Goal: Task Accomplishment & Management: Use online tool/utility

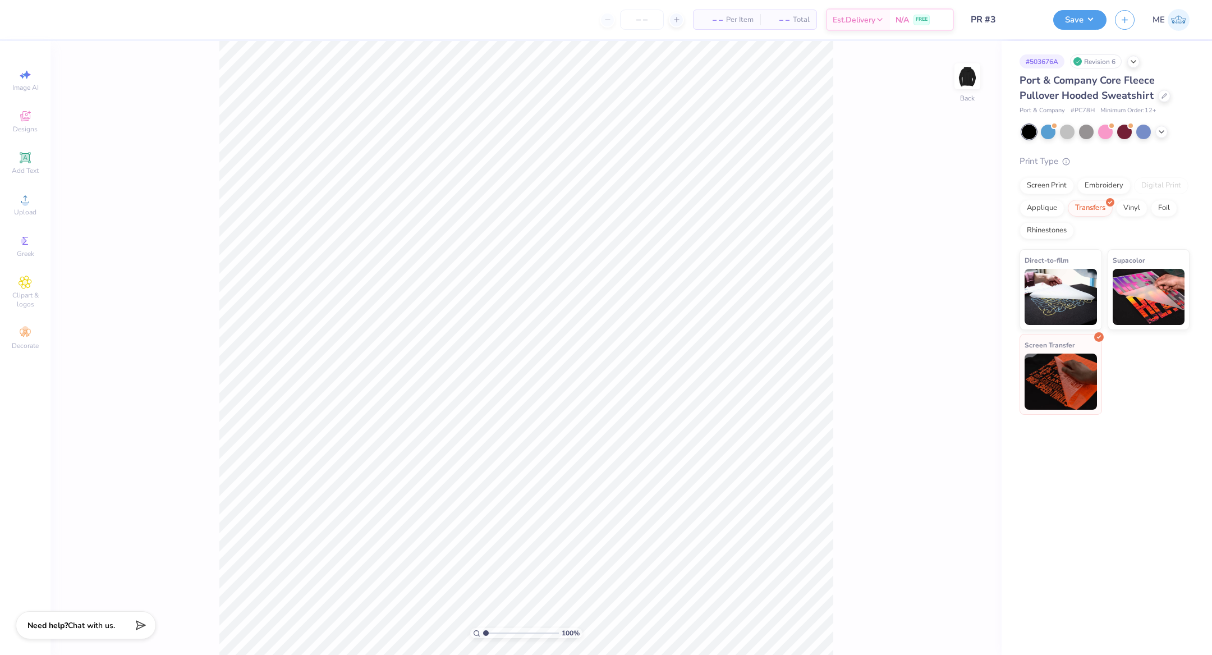
click at [1065, 400] on img at bounding box center [1060, 381] width 72 height 56
click at [963, 91] on img at bounding box center [967, 76] width 45 height 45
click at [952, 75] on div "100 % Front" at bounding box center [525, 348] width 951 height 614
click at [954, 75] on div at bounding box center [967, 76] width 52 height 52
click at [20, 209] on span "Upload" at bounding box center [25, 212] width 22 height 9
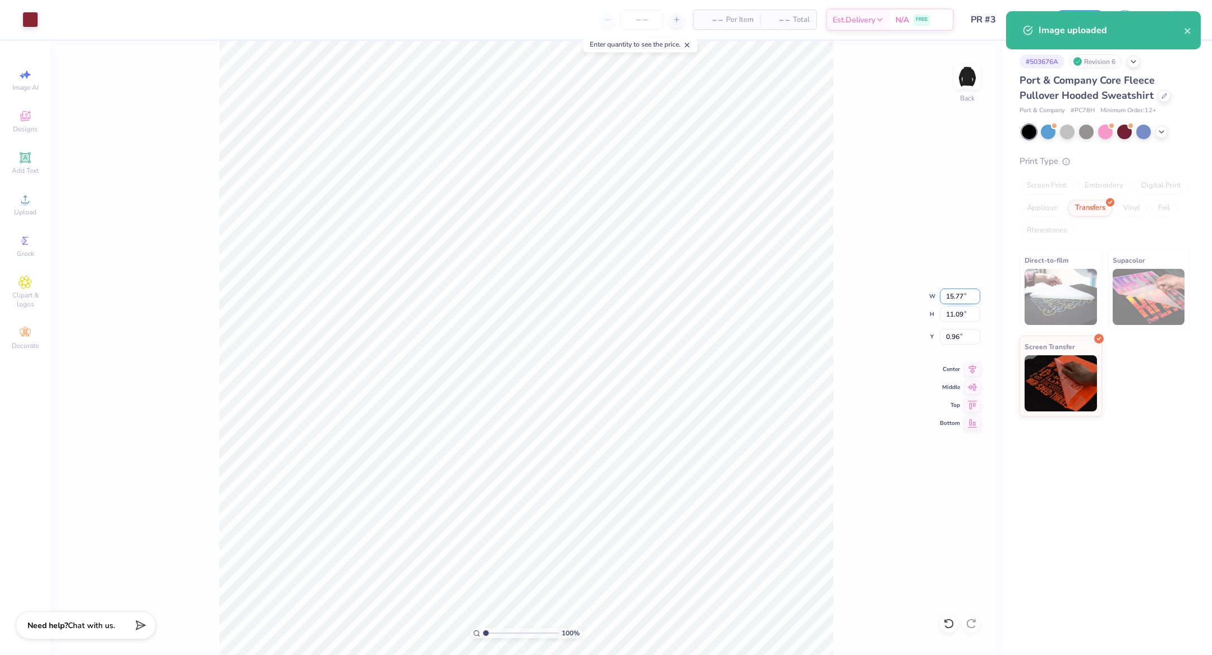
click at [954, 301] on input "15.77" at bounding box center [960, 296] width 40 height 16
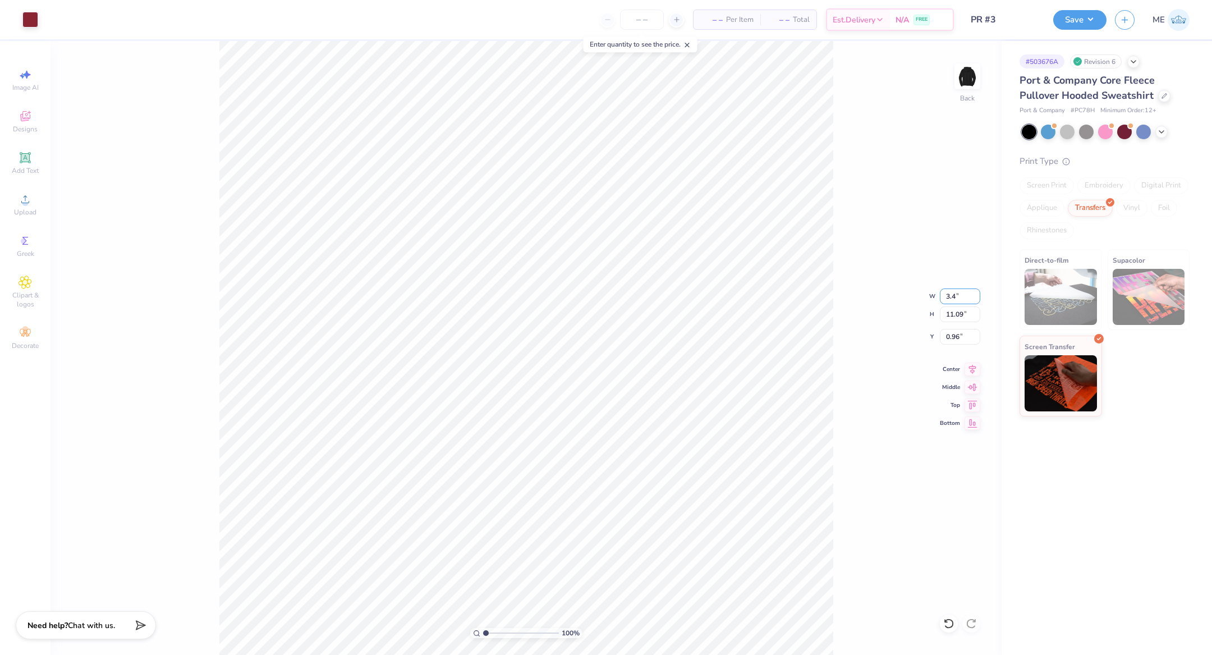
type input "3.40"
type input "2.39"
type input "5.31"
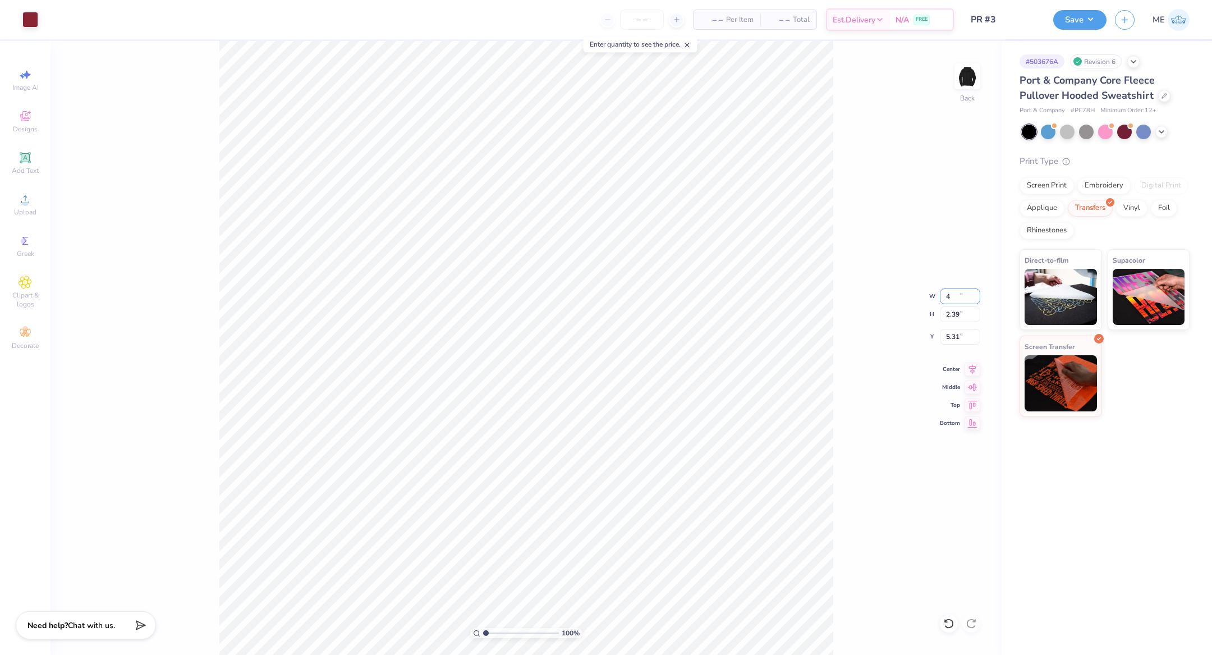
type input "4.00"
type input "2.81"
type input "3.00"
click at [965, 87] on img at bounding box center [967, 76] width 45 height 45
click at [39, 204] on div "Upload" at bounding box center [25, 204] width 39 height 33
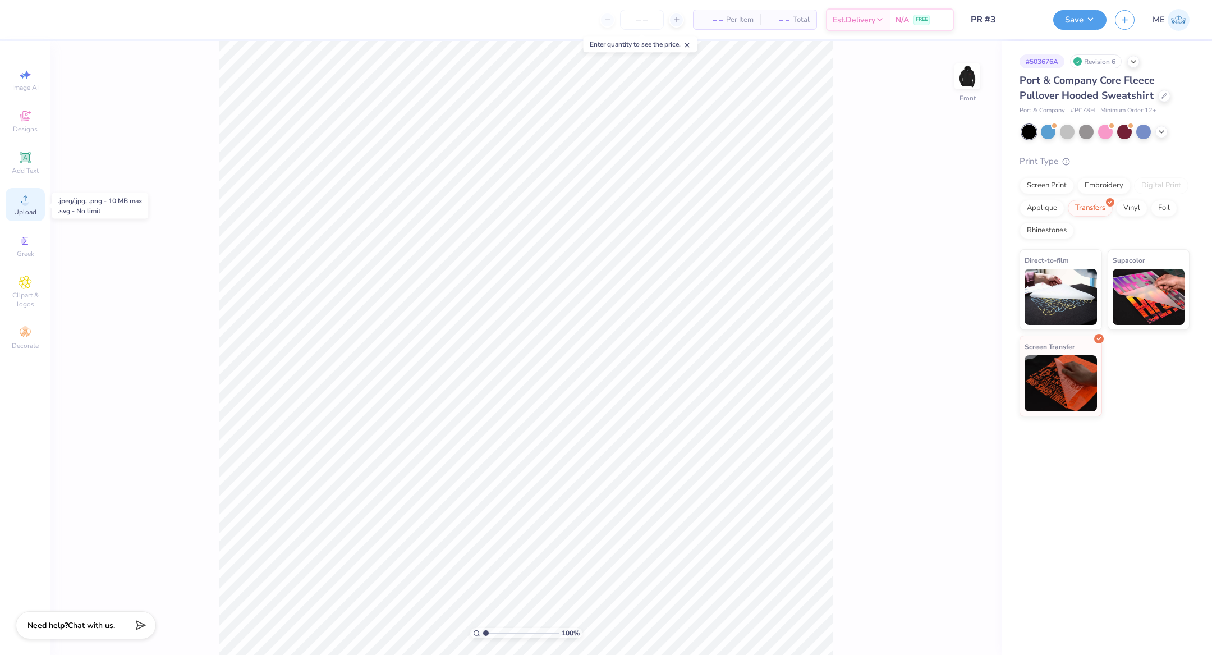
click at [40, 212] on div "Upload" at bounding box center [25, 204] width 39 height 33
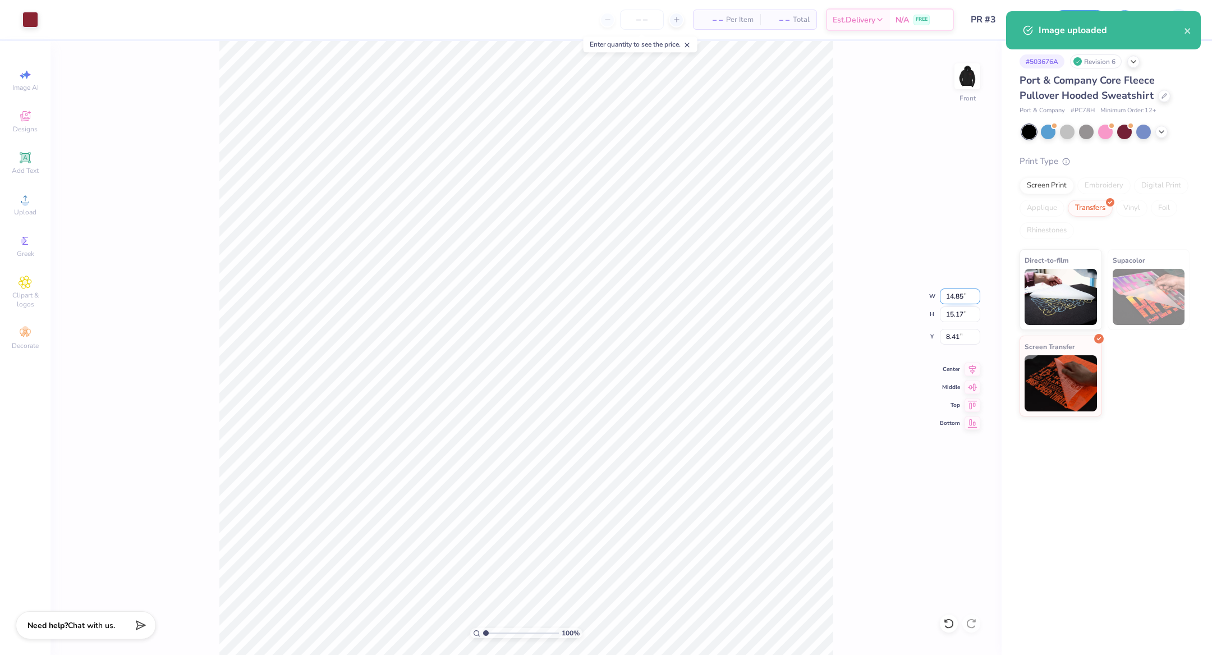
click at [966, 297] on input "14.85" at bounding box center [960, 296] width 40 height 16
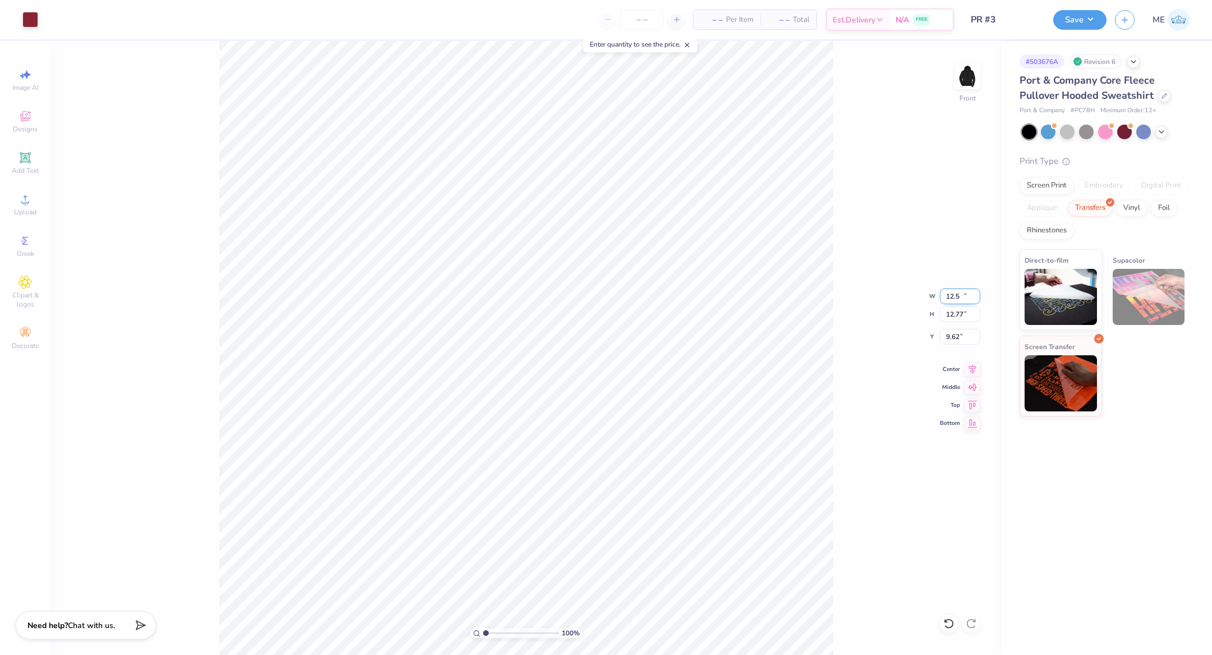
type input "12.50"
type input "12.77"
click at [970, 363] on icon at bounding box center [972, 367] width 16 height 13
click at [960, 337] on input "9.62" at bounding box center [960, 337] width 40 height 16
type input "6.00"
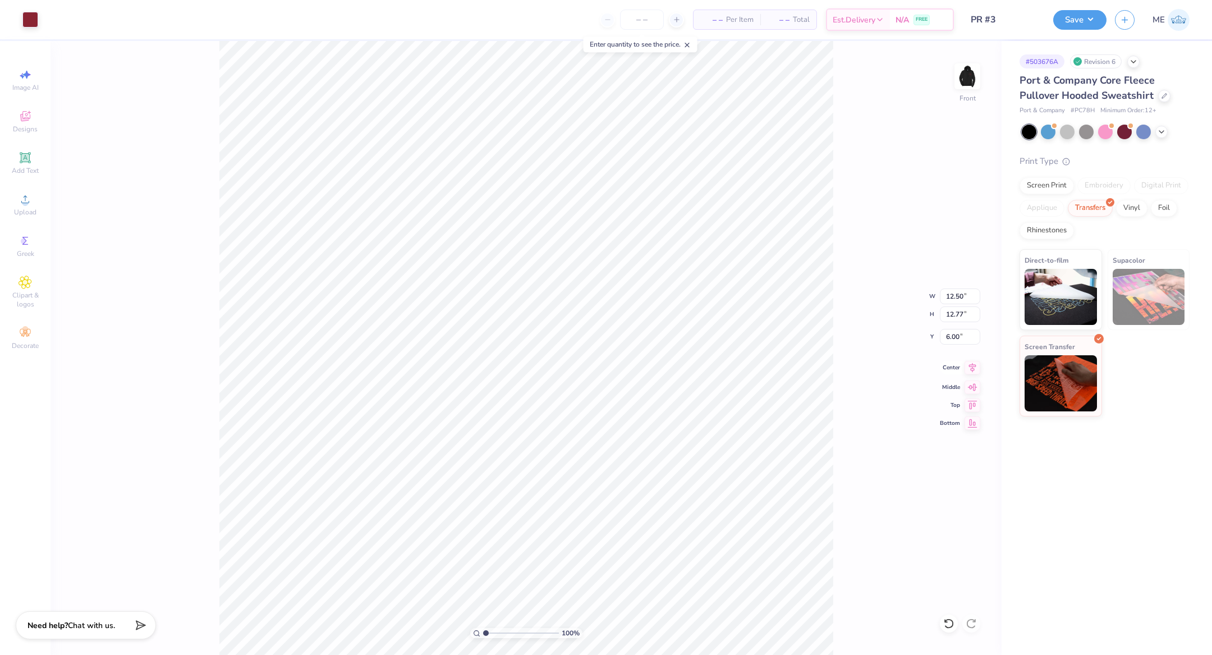
click at [970, 365] on icon at bounding box center [972, 367] width 16 height 13
click at [1069, 20] on button "Save" at bounding box center [1079, 18] width 53 height 20
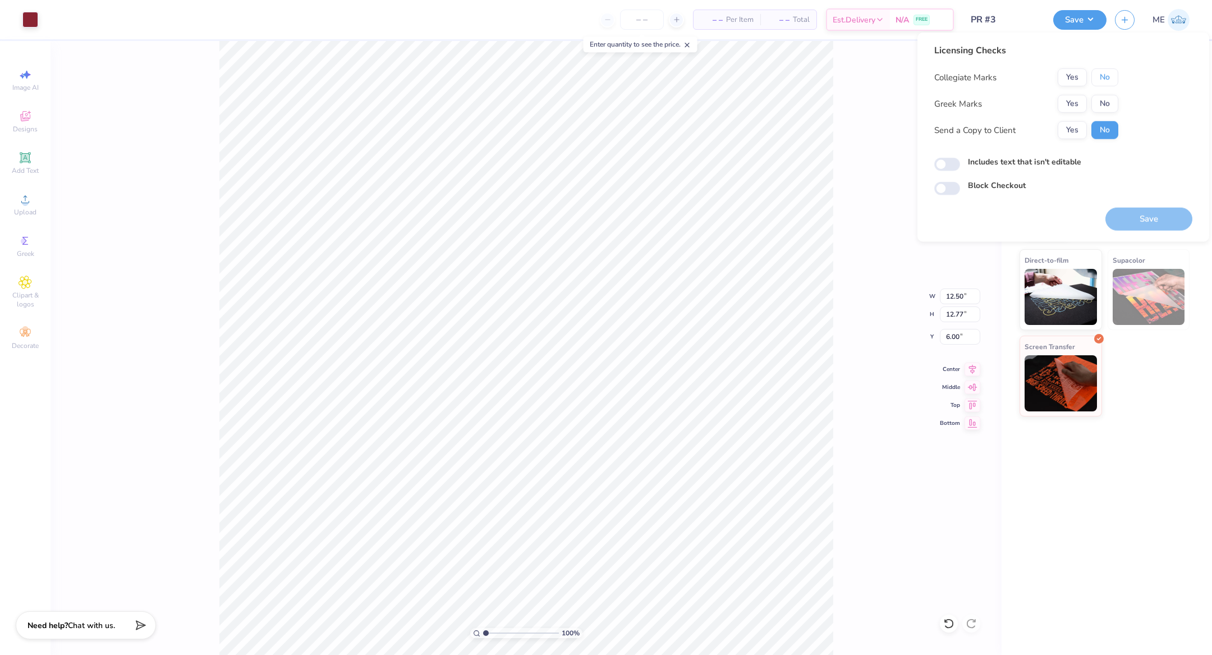
drag, startPoint x: 1101, startPoint y: 79, endPoint x: 1104, endPoint y: 86, distance: 8.5
click at [1101, 80] on button "No" at bounding box center [1104, 77] width 27 height 18
click at [1107, 101] on button "No" at bounding box center [1104, 104] width 27 height 18
click at [973, 160] on label "Includes text that isn't editable" at bounding box center [1024, 162] width 113 height 12
click at [960, 160] on input "Includes text that isn't editable" at bounding box center [947, 164] width 26 height 13
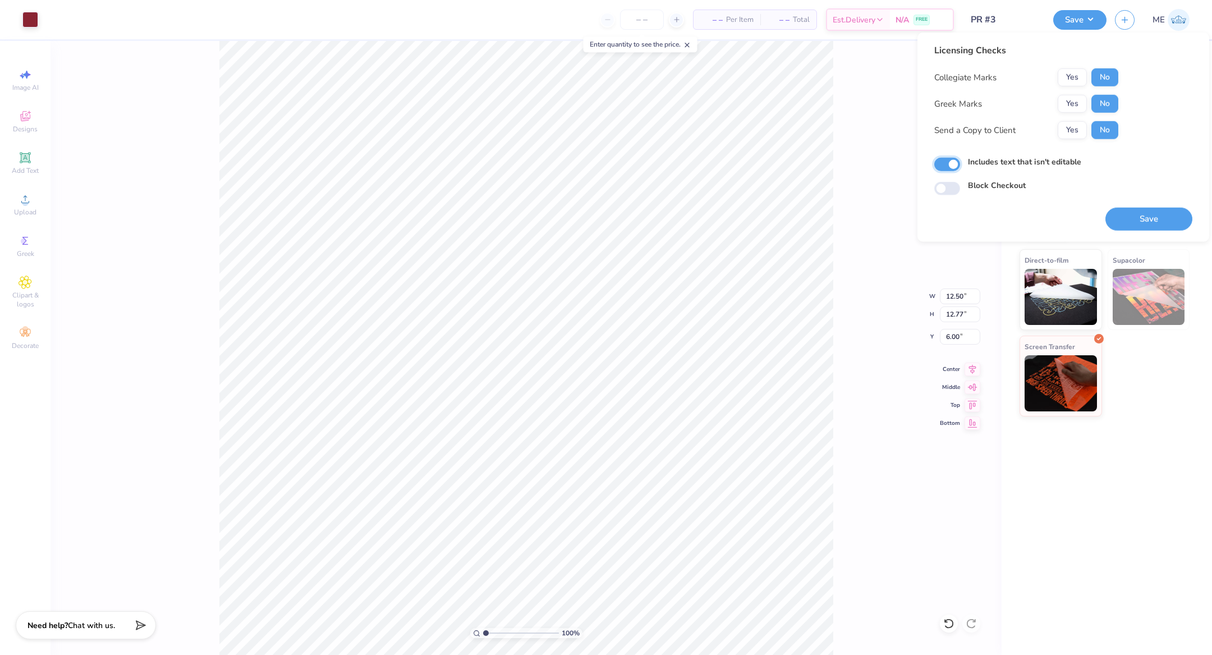
checkbox input "true"
click at [1164, 225] on button "Save" at bounding box center [1148, 219] width 87 height 23
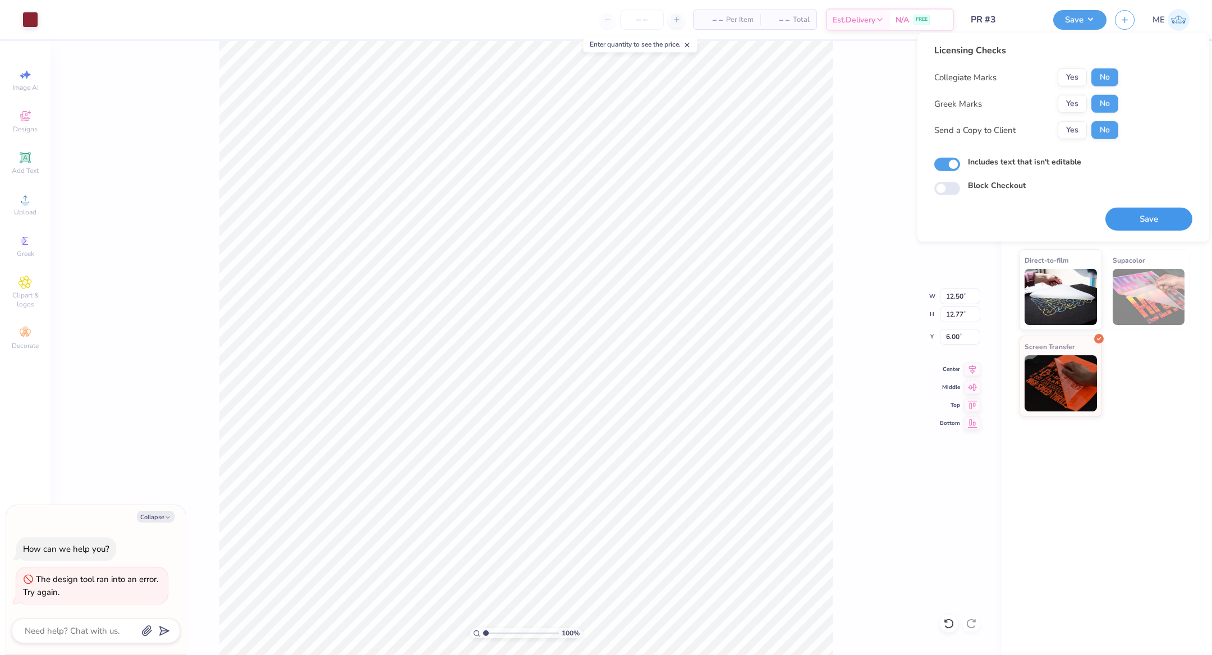
click at [1111, 210] on button "Save" at bounding box center [1148, 219] width 87 height 23
click at [1115, 212] on div "Saving..." at bounding box center [1148, 219] width 87 height 23
click at [1112, 215] on button "Save" at bounding box center [1148, 219] width 87 height 23
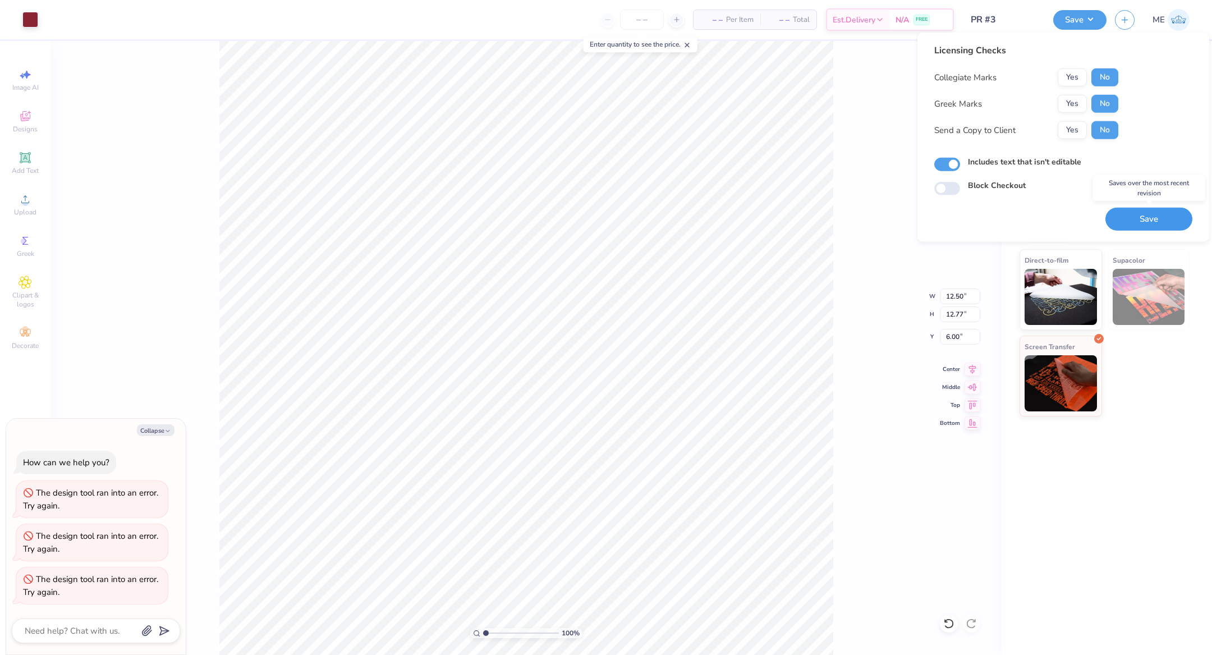
click at [1138, 228] on button "Save" at bounding box center [1148, 219] width 87 height 23
click at [1141, 224] on button "Save" at bounding box center [1148, 219] width 87 height 23
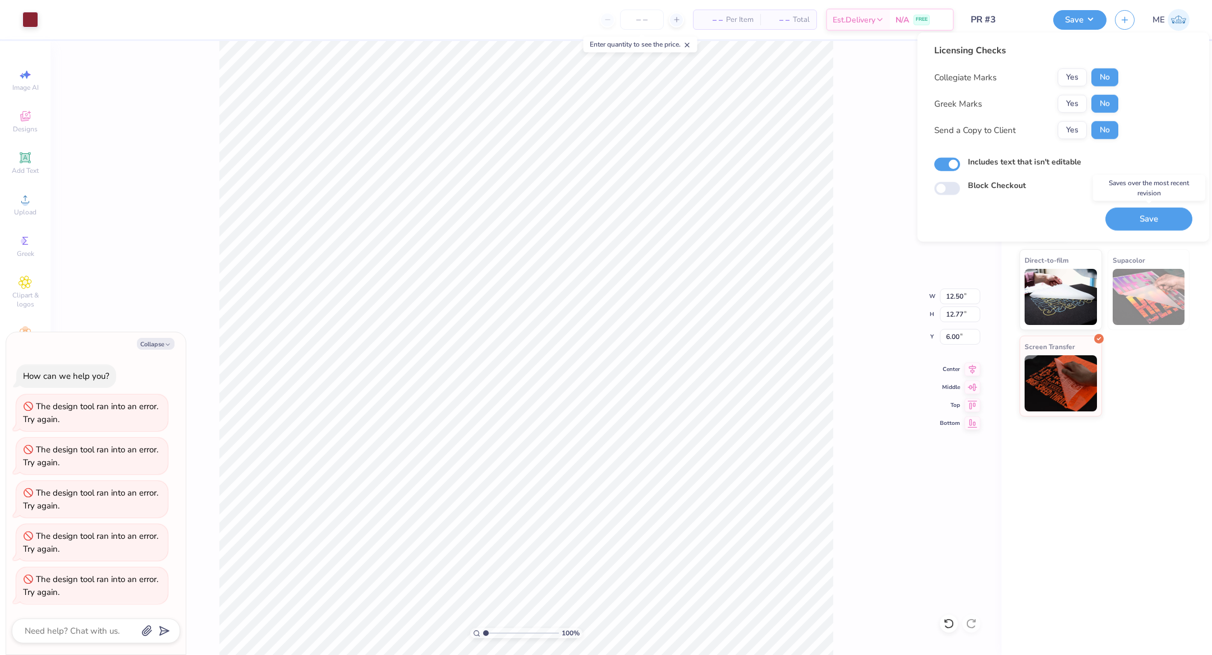
click at [1143, 223] on button "Save" at bounding box center [1148, 219] width 87 height 23
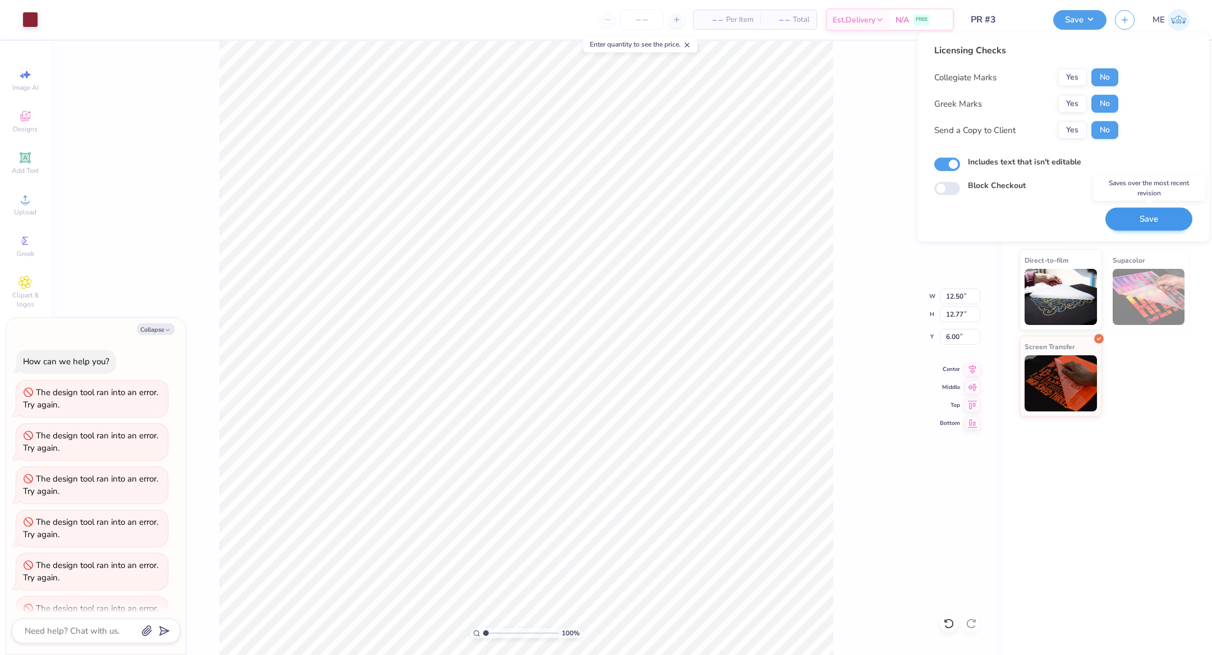
scroll to position [29, 0]
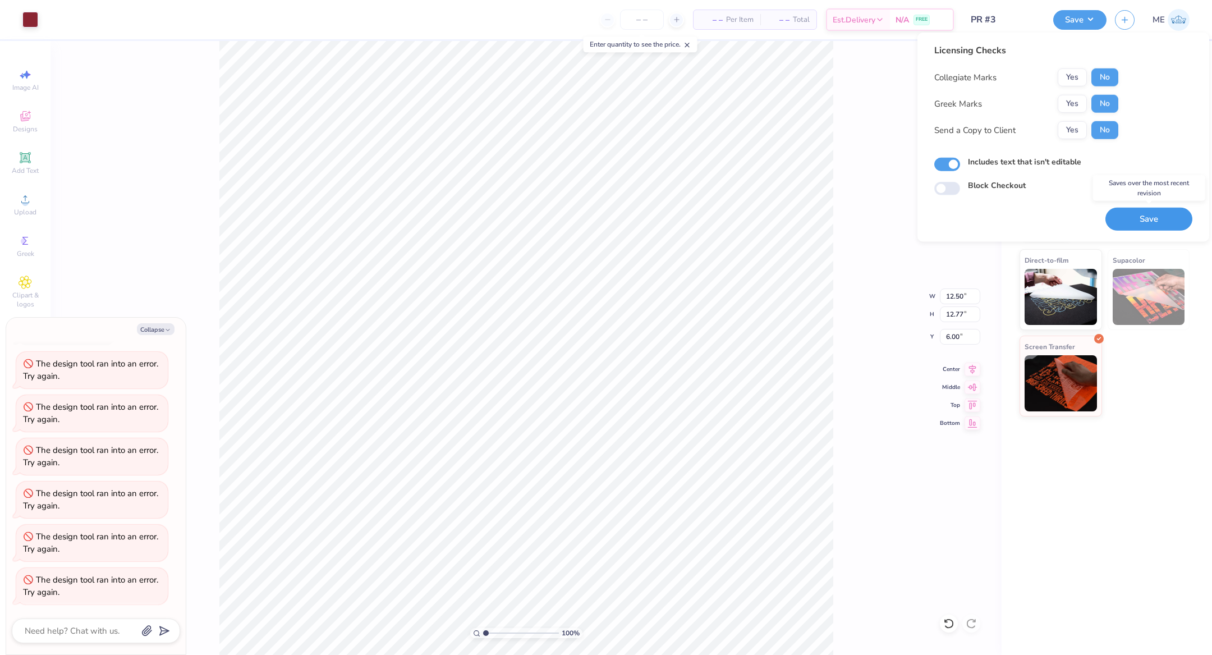
click at [1142, 219] on button "Save" at bounding box center [1148, 219] width 87 height 23
click at [1143, 213] on div "Saving..." at bounding box center [1148, 219] width 87 height 23
click at [1141, 215] on button "Save" at bounding box center [1148, 219] width 87 height 23
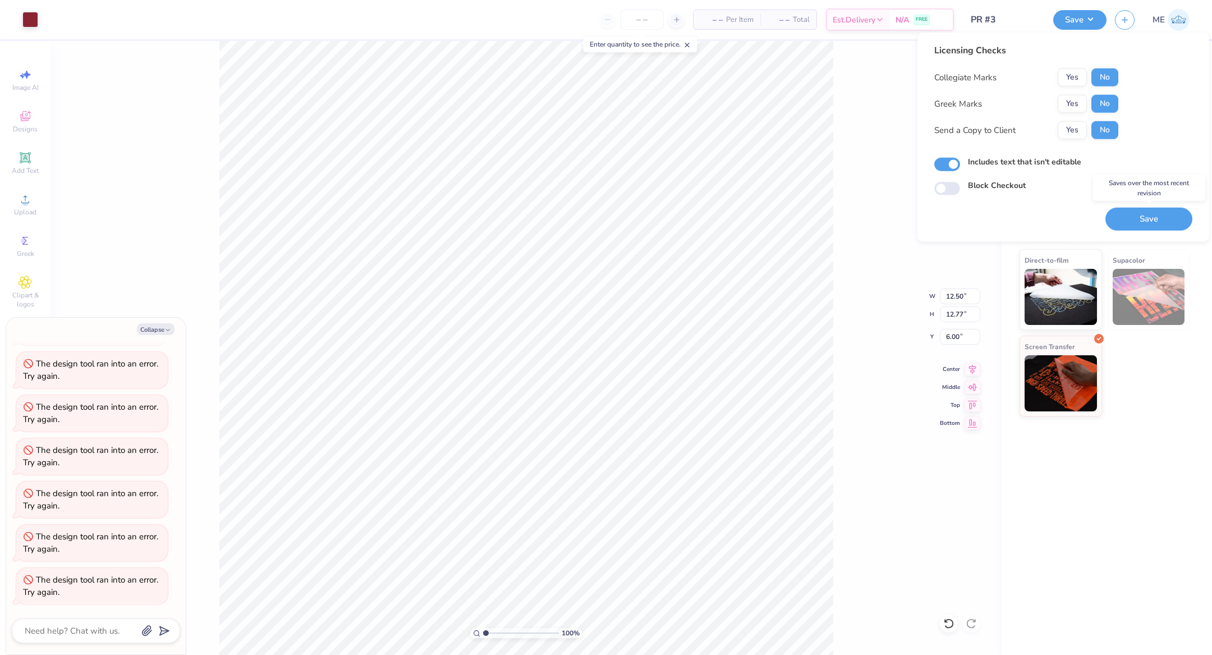
click at [1141, 215] on button "Save" at bounding box center [1148, 219] width 87 height 23
type textarea "x"
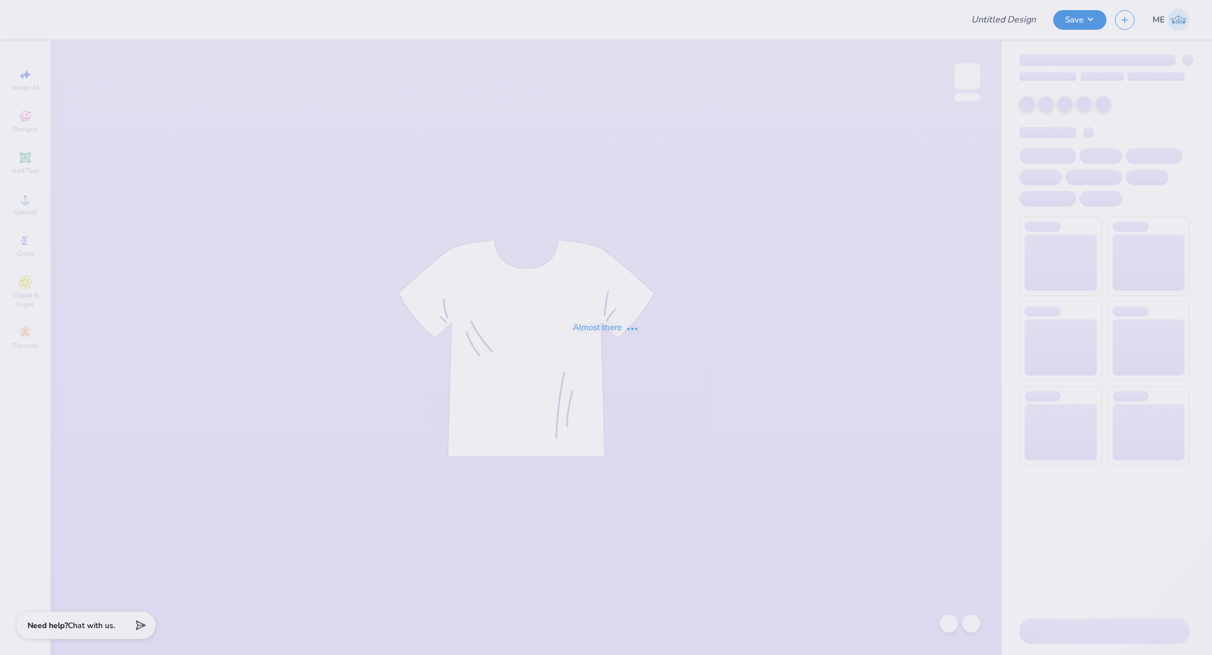
type input "PR #3"
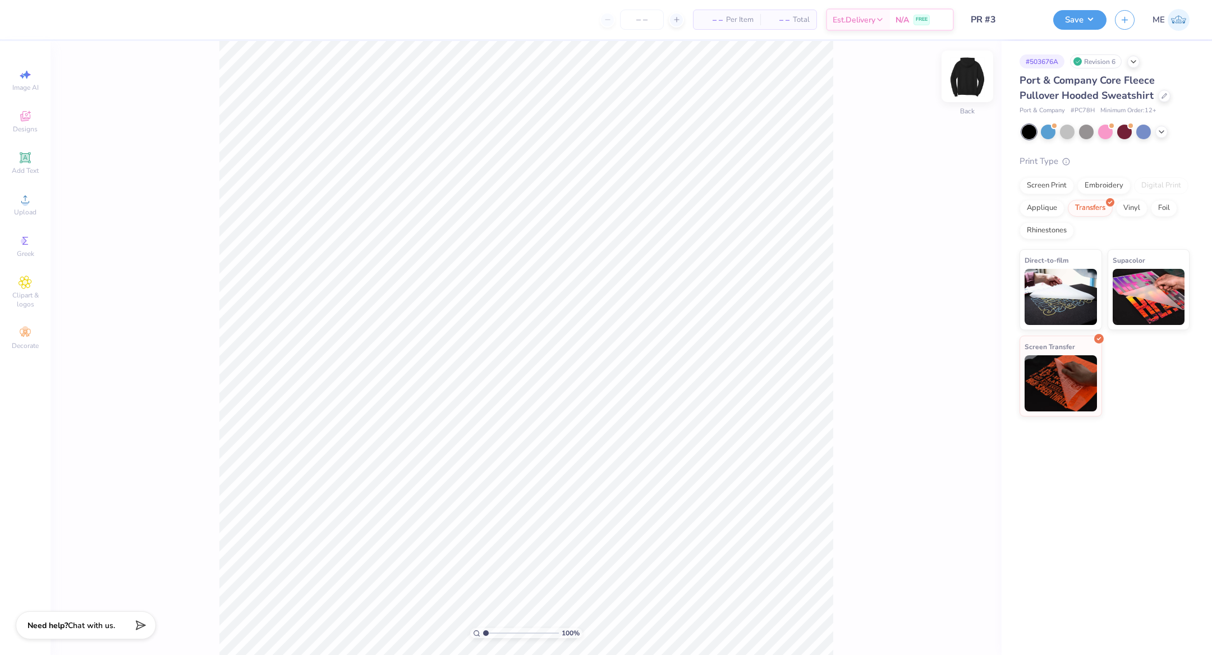
click at [974, 85] on img at bounding box center [967, 76] width 45 height 45
click at [25, 200] on icon at bounding box center [25, 199] width 8 height 8
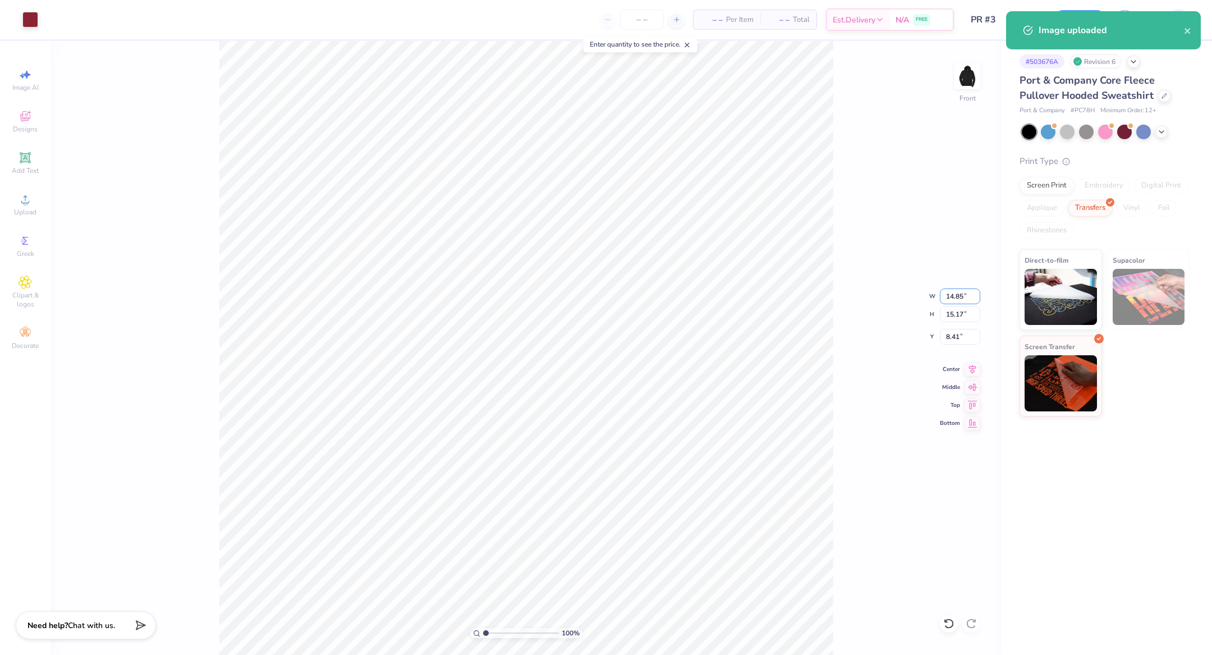
drag, startPoint x: 968, startPoint y: 299, endPoint x: 881, endPoint y: 273, distance: 90.9
click at [884, 283] on div "100 % Front W 14.85 14.85 " H 15.17 15.17 " Y 8.41 8.41 " Center Middle Top Bot…" at bounding box center [525, 348] width 951 height 614
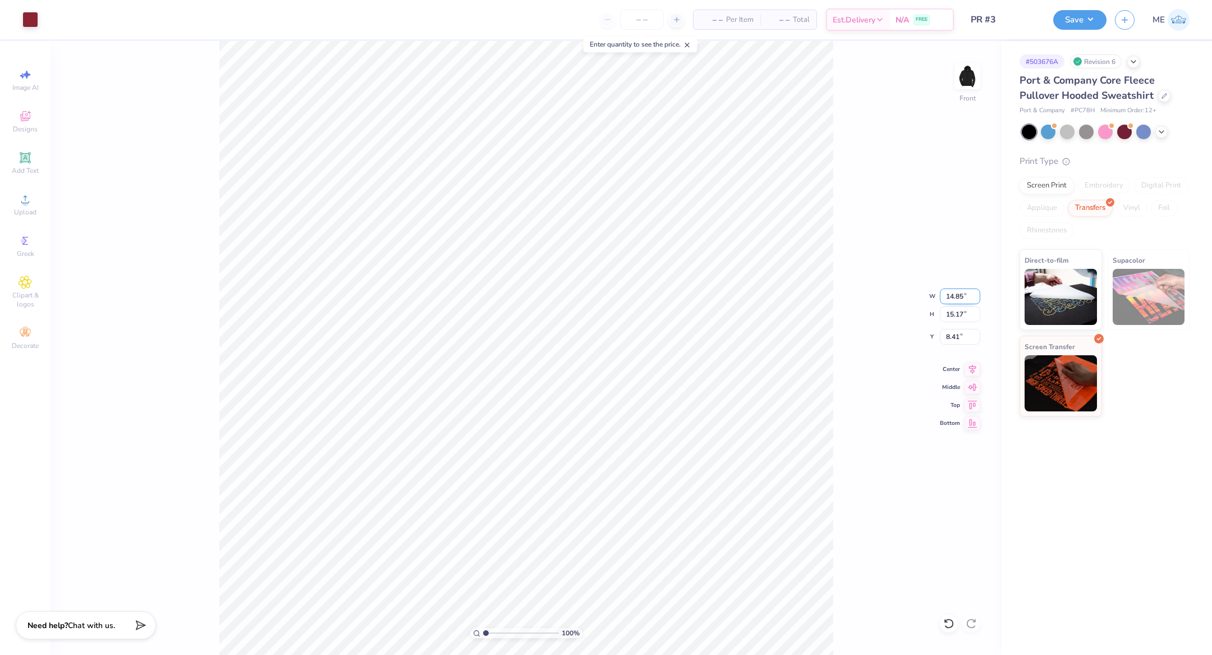
click at [958, 296] on input "14.85" at bounding box center [960, 296] width 40 height 16
type input "12.50"
type input "12.77"
type input "6.00"
click at [966, 368] on icon at bounding box center [972, 367] width 16 height 13
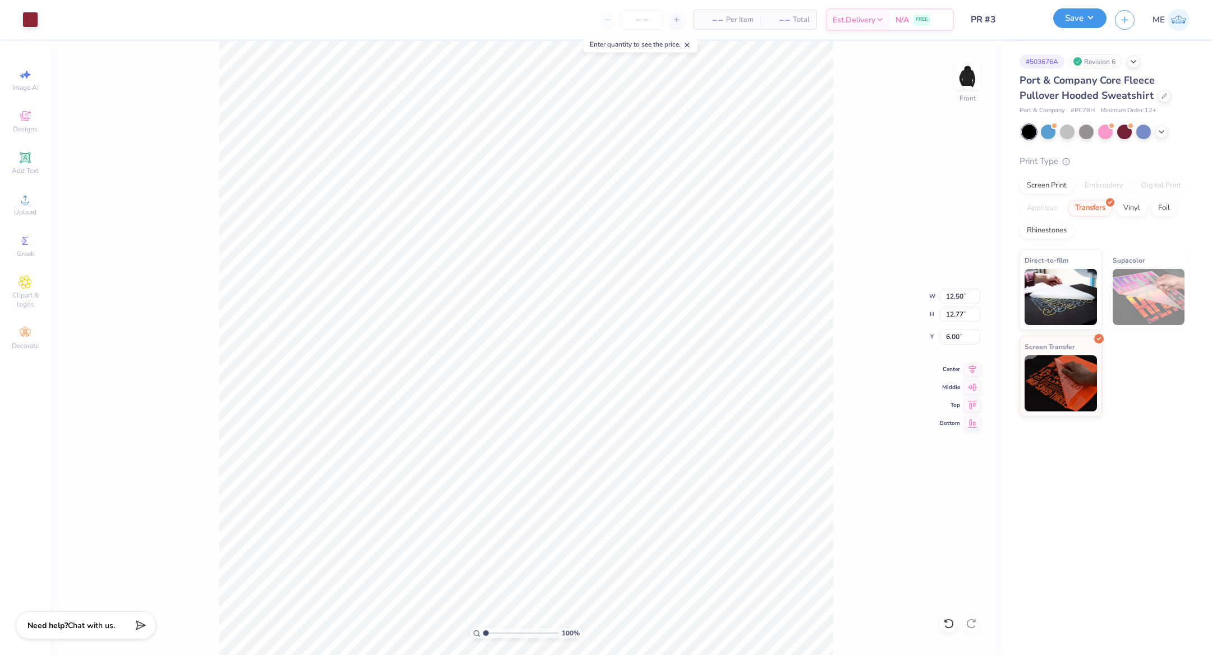
click at [1060, 16] on button "Save" at bounding box center [1079, 18] width 53 height 20
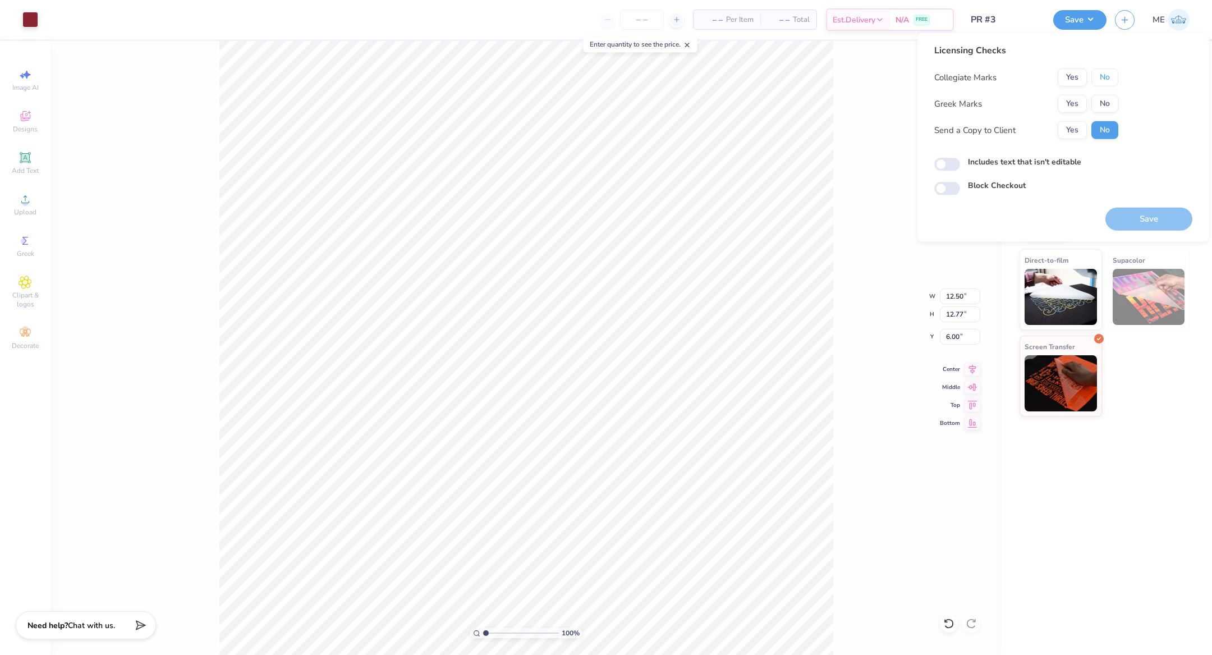
drag, startPoint x: 1102, startPoint y: 79, endPoint x: 1102, endPoint y: 90, distance: 11.2
click at [1102, 80] on button "No" at bounding box center [1104, 77] width 27 height 18
click at [1101, 104] on button "No" at bounding box center [1104, 104] width 27 height 18
click at [954, 163] on input "Includes text that isn't editable" at bounding box center [947, 164] width 26 height 13
checkbox input "true"
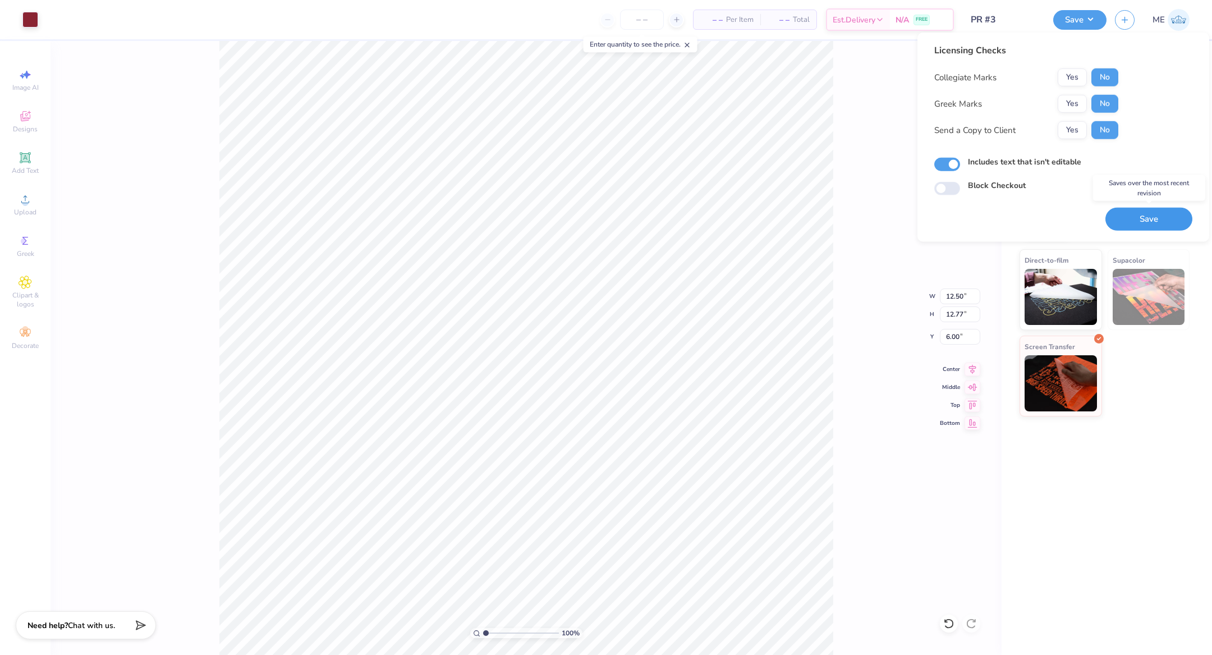
click at [1143, 222] on button "Save" at bounding box center [1148, 219] width 87 height 23
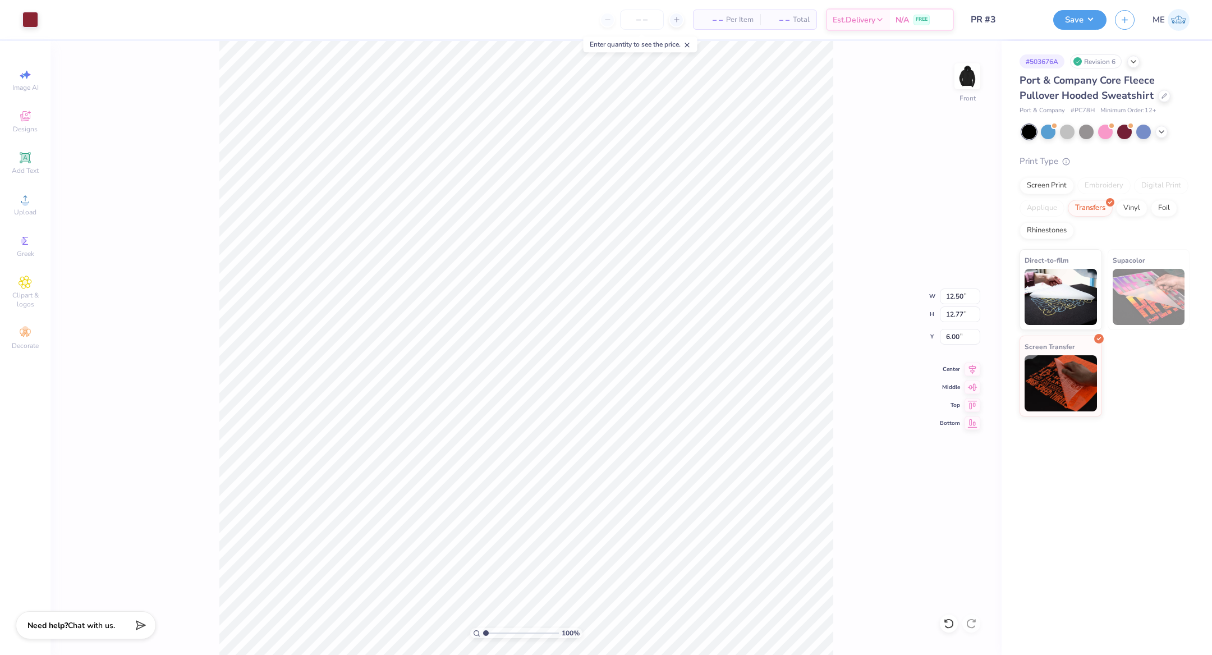
click at [953, 76] on div "100 % Front W 12.50 12.50 " H 12.77 12.77 " Y 6.00 6.00 " Center Middle Top Bot…" at bounding box center [525, 348] width 951 height 614
click at [971, 74] on img at bounding box center [967, 76] width 45 height 45
click at [17, 196] on div "Upload" at bounding box center [25, 204] width 39 height 33
click at [22, 199] on icon at bounding box center [25, 198] width 13 height 13
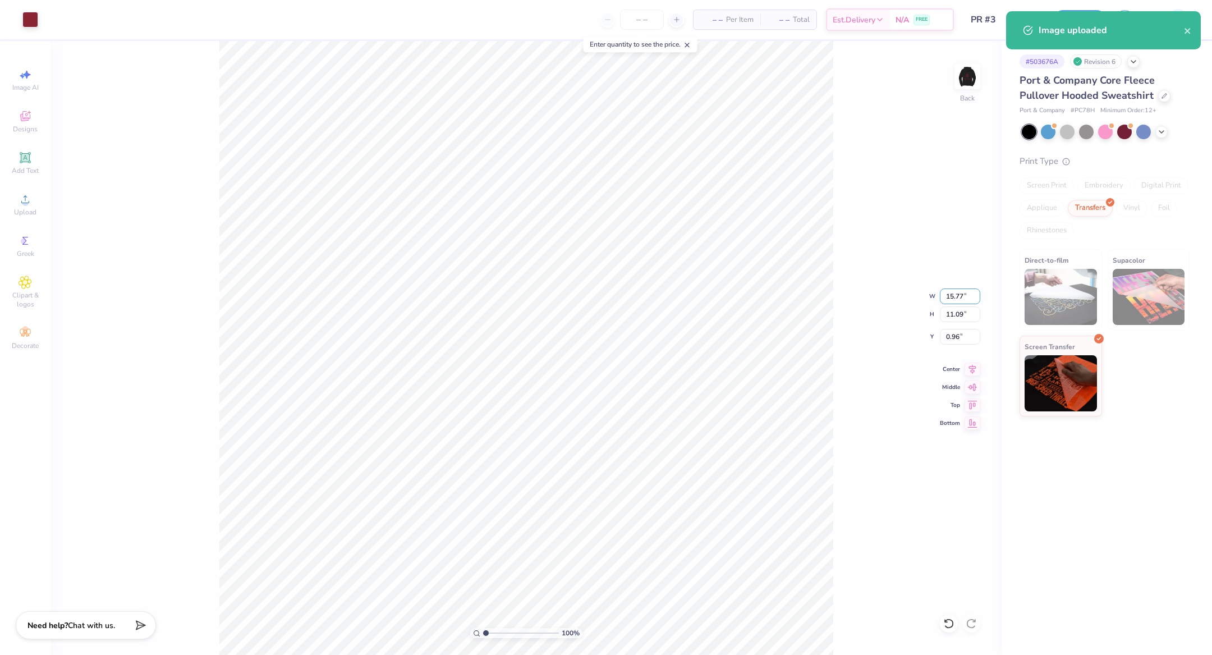
drag, startPoint x: 968, startPoint y: 296, endPoint x: 847, endPoint y: 288, distance: 121.4
click at [847, 288] on div "100 % Back W 15.77 15.77 " H 11.09 11.09 " Y 0.96 0.96 " Center Middle Top Bott…" at bounding box center [525, 348] width 951 height 614
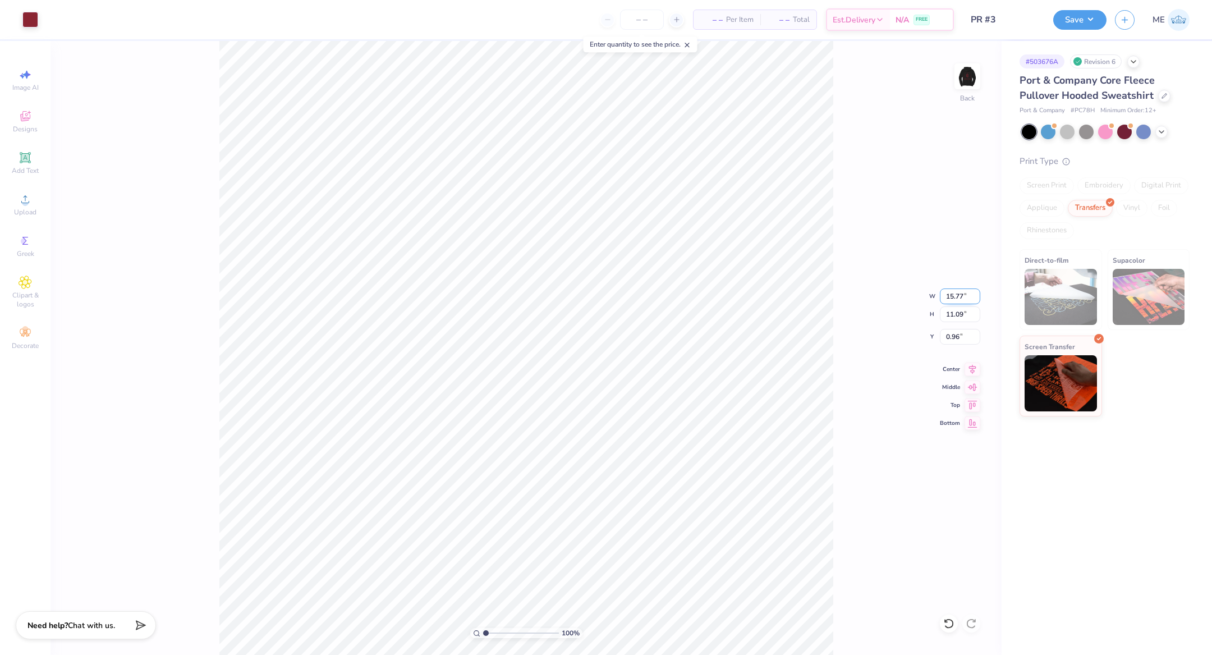
drag, startPoint x: 968, startPoint y: 297, endPoint x: 899, endPoint y: 287, distance: 69.2
click at [900, 287] on div "100 % Back W 15.77 15.77 " H 11.09 11.09 " Y 0.96 0.96 " Center Middle Top Bott…" at bounding box center [525, 348] width 951 height 614
click at [958, 294] on input "15.77" at bounding box center [960, 296] width 40 height 16
drag, startPoint x: 965, startPoint y: 295, endPoint x: 904, endPoint y: 289, distance: 61.5
click at [904, 289] on div "100 % Back W 15.77 15.77 " H 11.09 11.09 " Y 0.96 0.96 " Center Middle Top Bott…" at bounding box center [525, 348] width 951 height 614
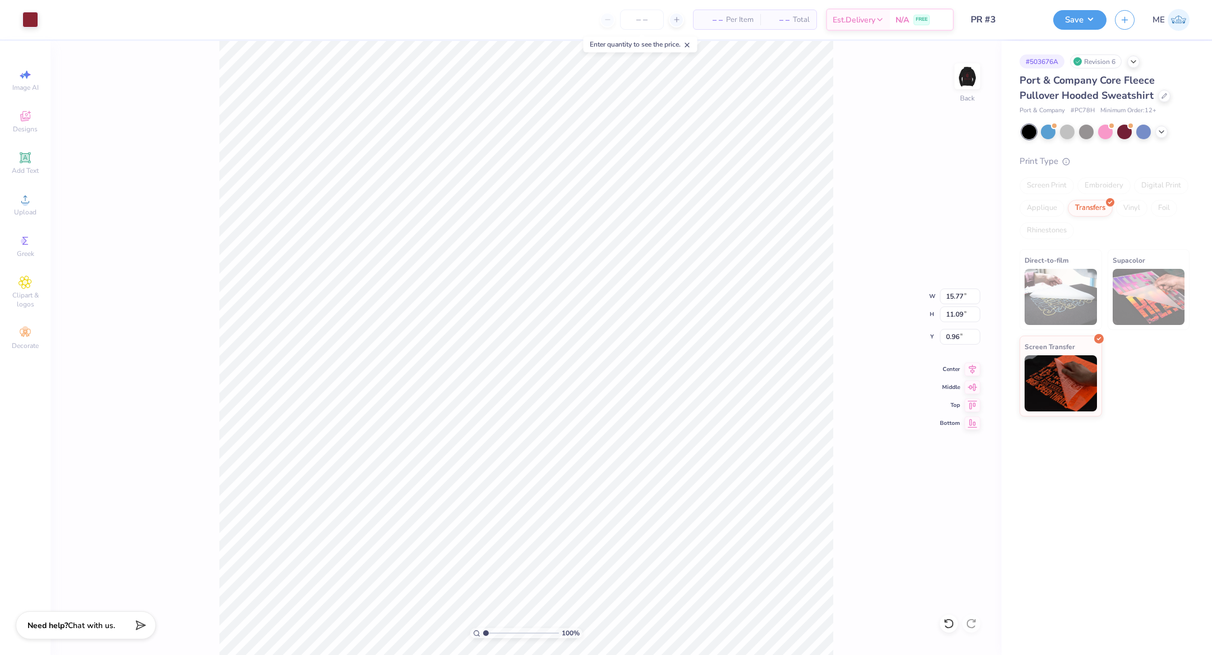
click at [960, 305] on div "100 % Back W 15.77 15.77 " H 11.09 11.09 " Y 0.96 0.96 " Center Middle Top Bott…" at bounding box center [525, 348] width 951 height 614
click at [952, 291] on input "15.77" at bounding box center [960, 296] width 40 height 16
type input "4.00"
type input "2.81"
type input "3.00"
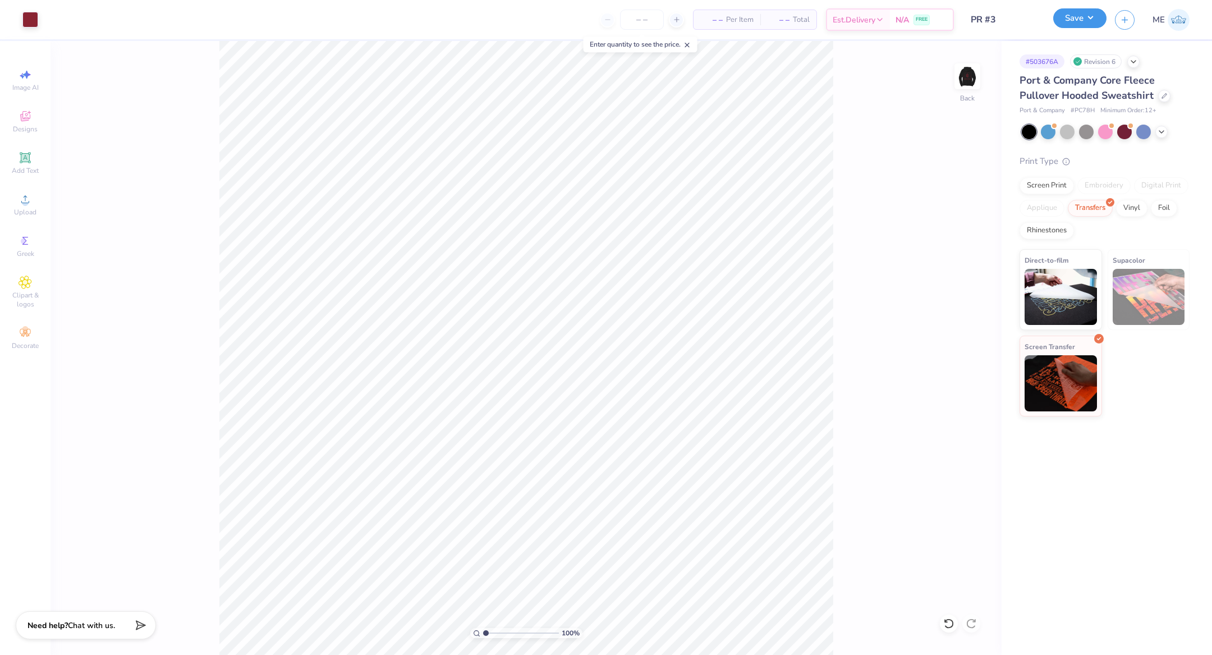
click at [1082, 19] on button "Save" at bounding box center [1079, 18] width 53 height 20
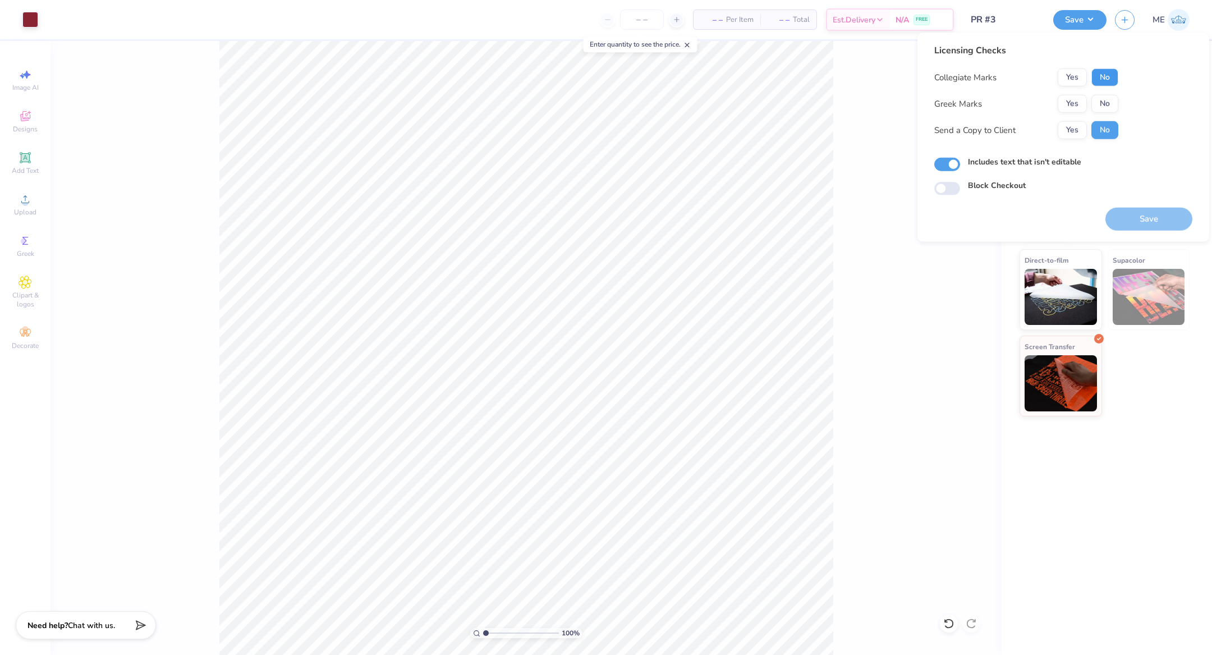
click at [1100, 82] on button "No" at bounding box center [1104, 77] width 27 height 18
drag, startPoint x: 1102, startPoint y: 96, endPoint x: 1102, endPoint y: 144, distance: 47.1
click at [1102, 96] on button "No" at bounding box center [1104, 104] width 27 height 18
click at [1129, 214] on button "Save" at bounding box center [1148, 219] width 87 height 23
